Goal: Communication & Community: Answer question/provide support

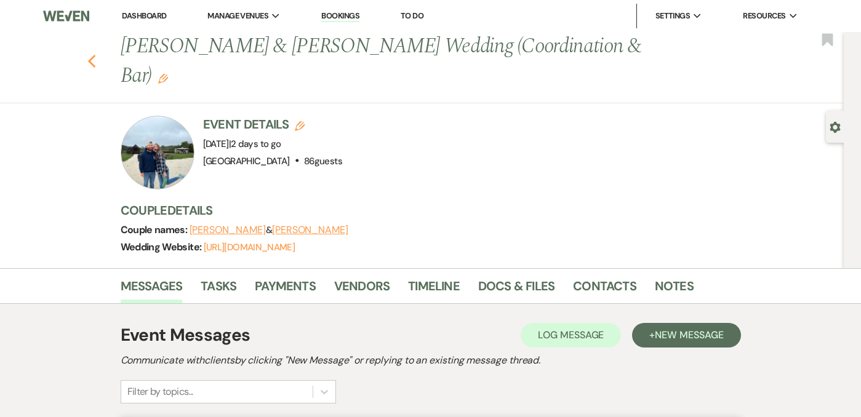
click at [93, 55] on use "button" at bounding box center [91, 62] width 8 height 14
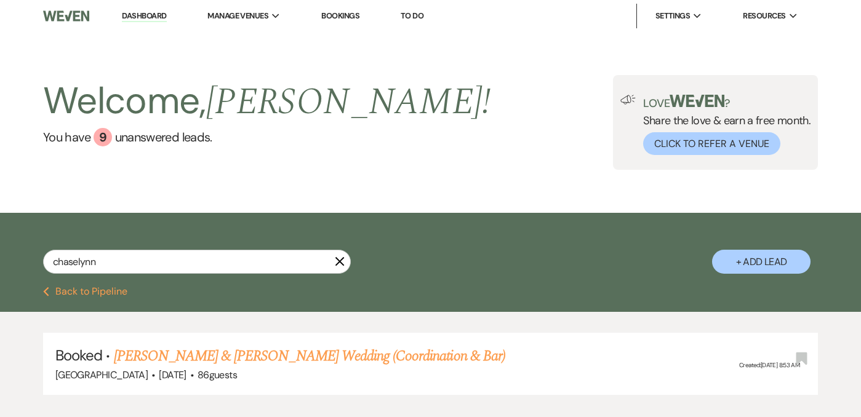
scroll to position [78, 0]
click at [65, 19] on img at bounding box center [66, 16] width 46 height 26
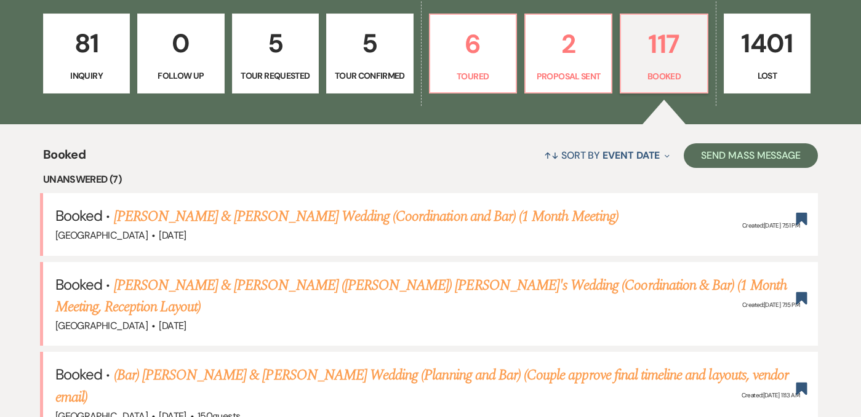
scroll to position [353, 0]
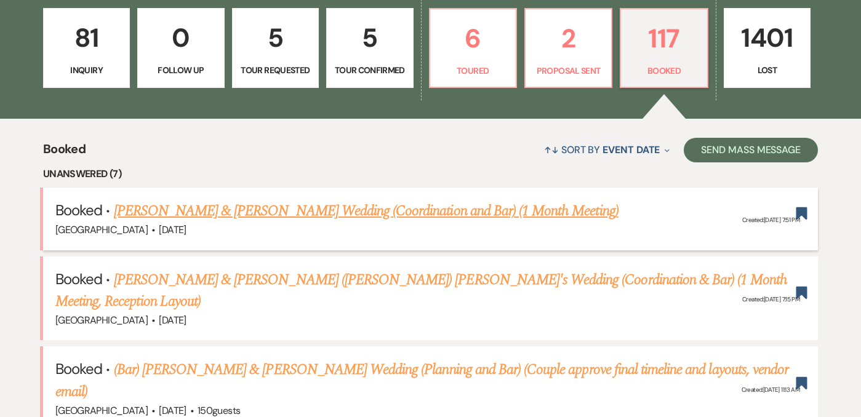
click at [196, 217] on link "Emma Antignani & James Ryan's Wedding (Coordination and Bar) (1 Month Meeting)" at bounding box center [366, 211] width 505 height 22
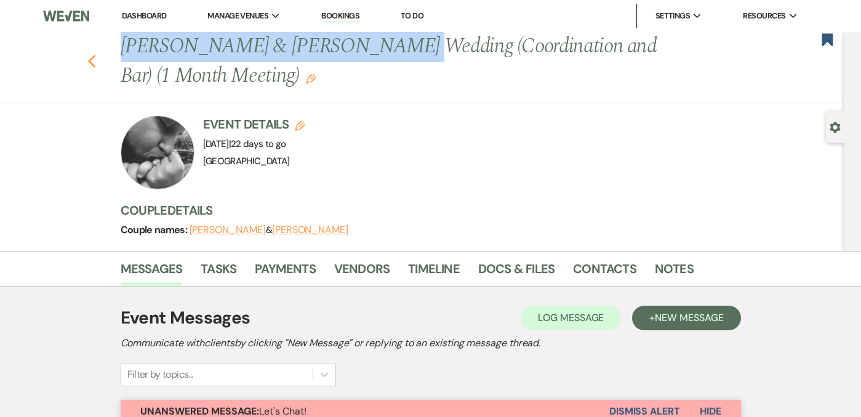
drag, startPoint x: 377, startPoint y: 49, endPoint x: 92, endPoint y: 58, distance: 284.5
click at [114, 58] on div "Previous Emma Antignani & James Ryan's Wedding (Coordination and Bar) (1 Month …" at bounding box center [465, 61] width 702 height 58
copy h1 "Emma Antignani & James Ryan's"
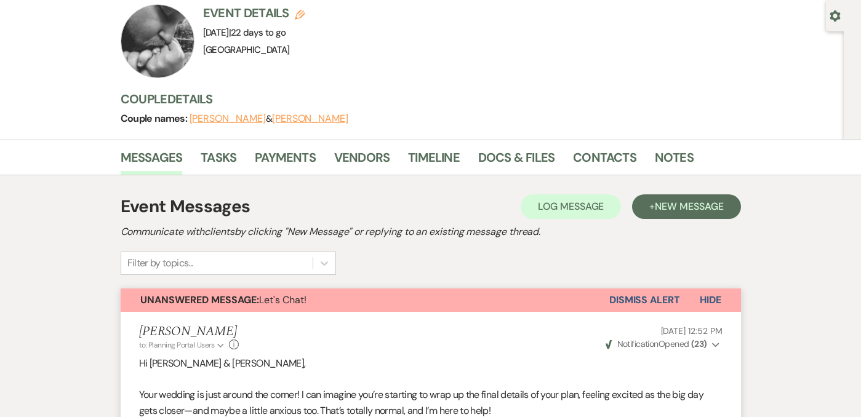
scroll to position [111, 0]
click at [164, 158] on link "Messages" at bounding box center [152, 161] width 62 height 27
